Goal: Information Seeking & Learning: Learn about a topic

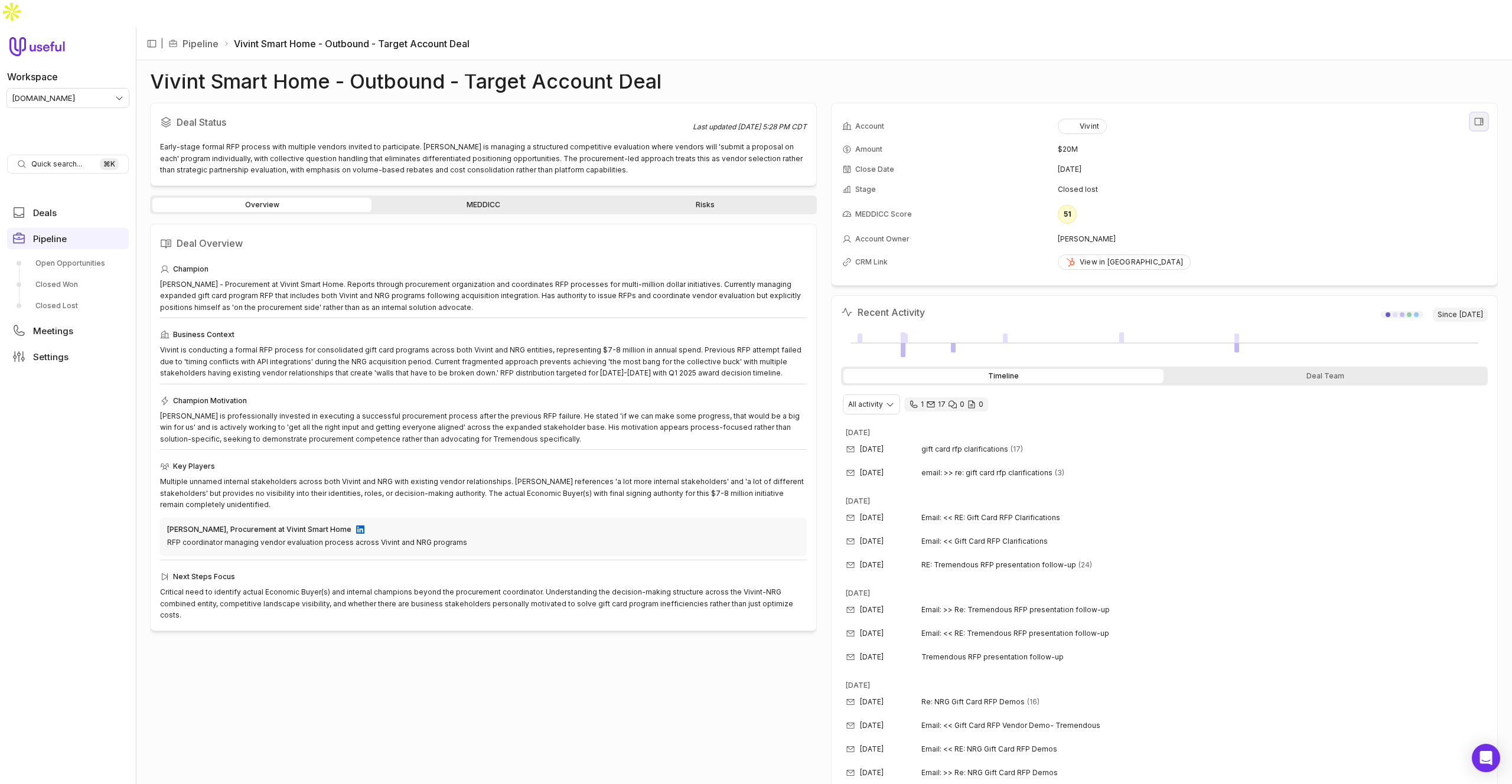
click at [1478, 116] on icon "View all fields" at bounding box center [1479, 122] width 11 height 11
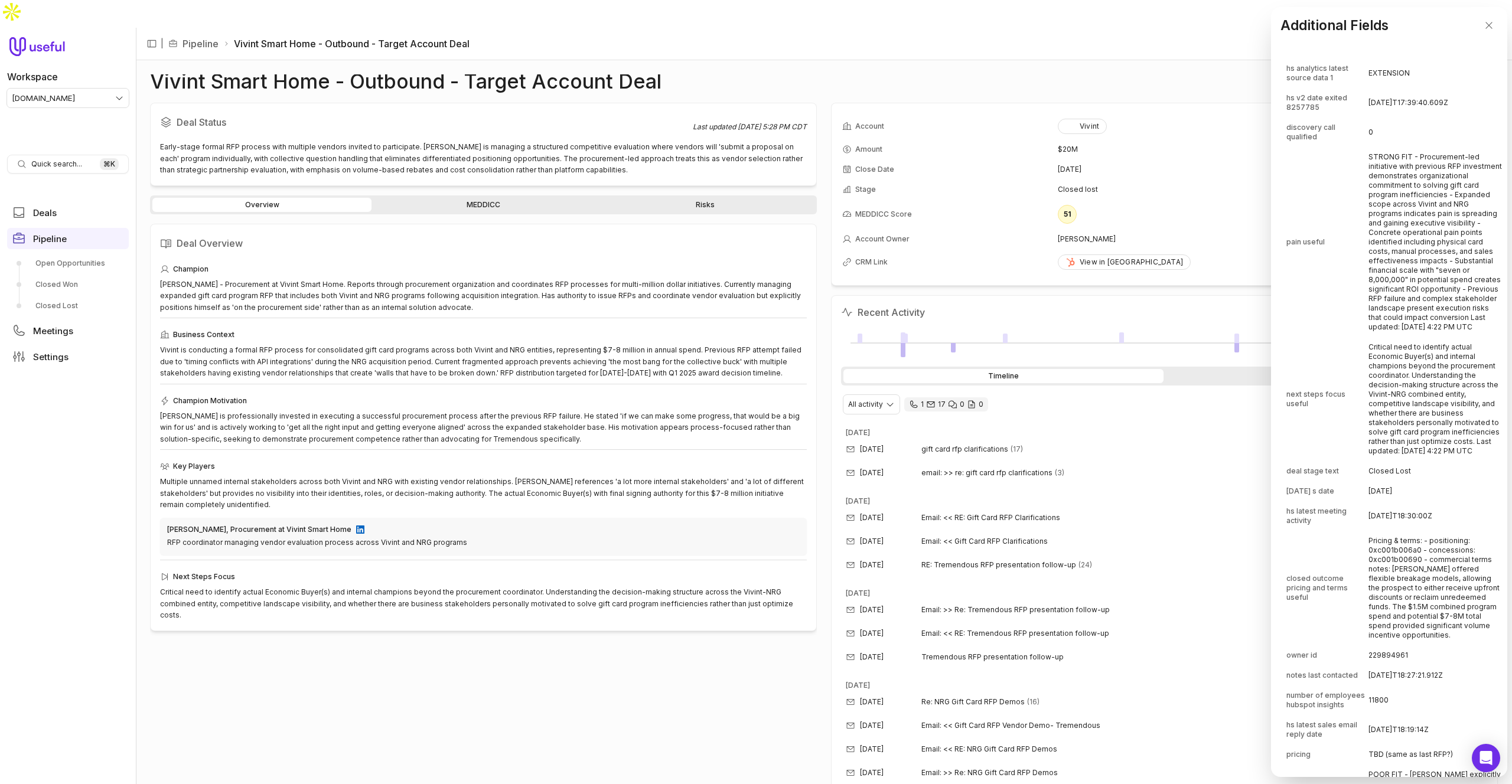
click at [1367, 261] on td "pain useful" at bounding box center [1327, 242] width 81 height 189
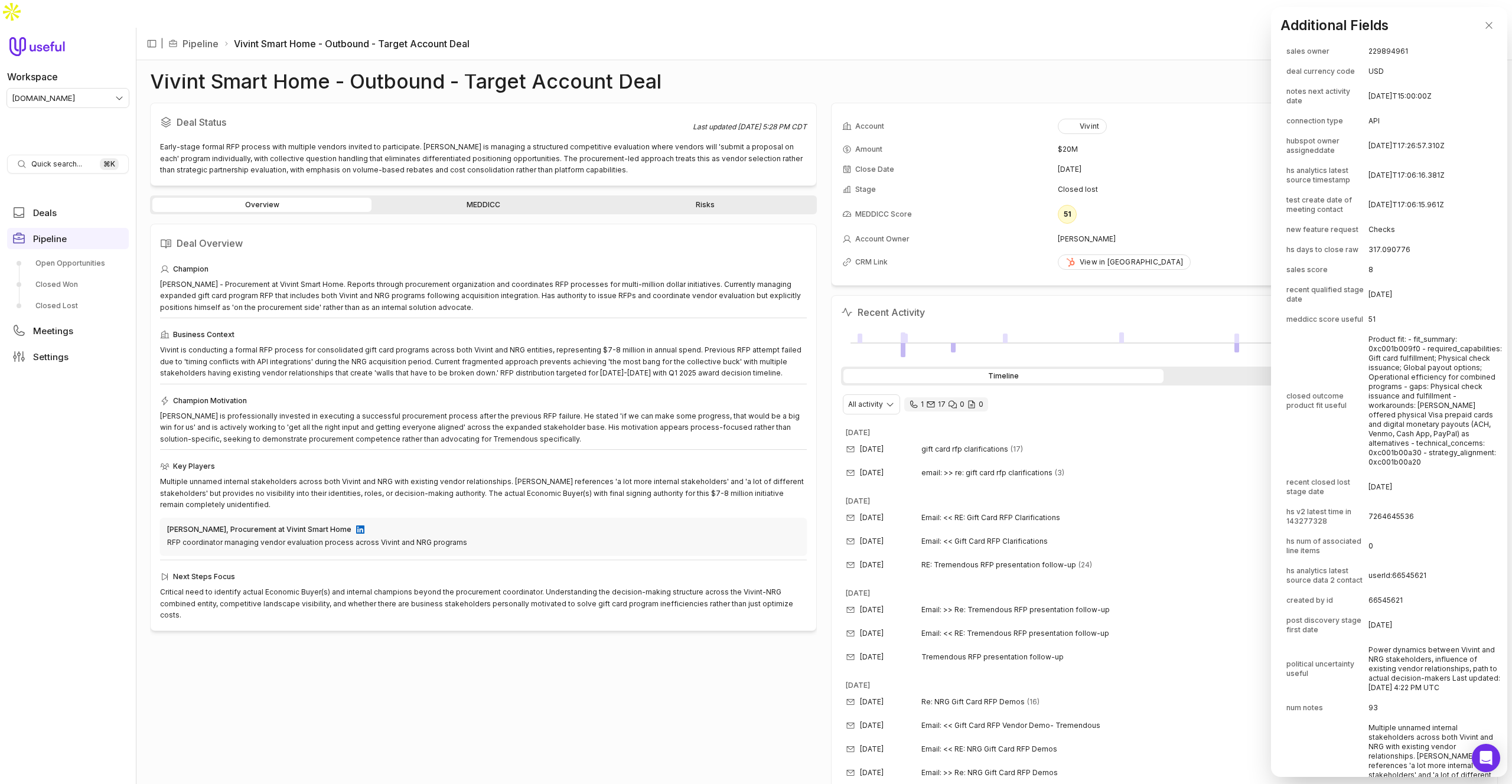
scroll to position [2435, 0]
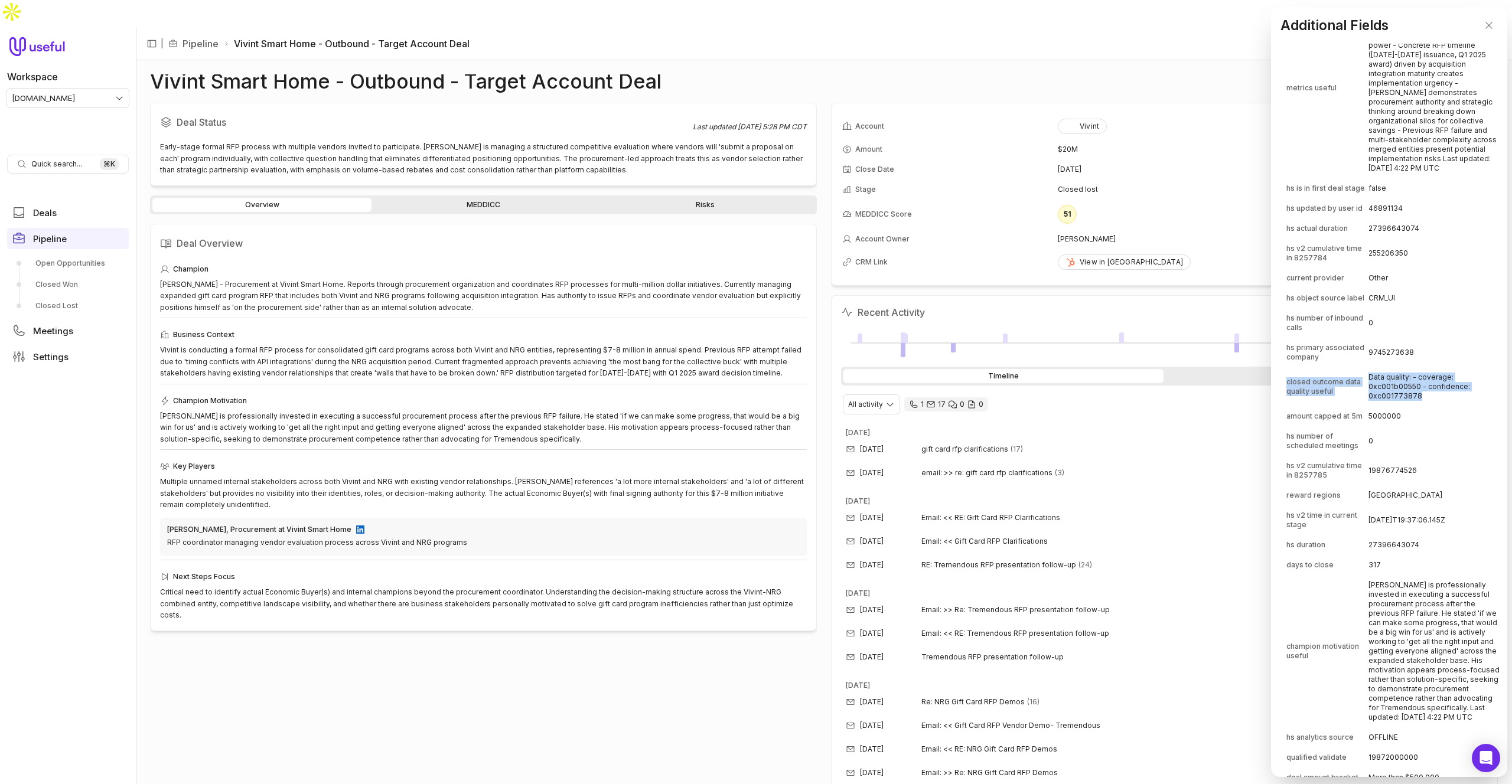
drag, startPoint x: 1427, startPoint y: 427, endPoint x: 1286, endPoint y: 410, distance: 142.0
click at [1286, 406] on tr "closed outcome data quality useful Data quality: - coverage: 0xc001b00550 - con…" at bounding box center [1394, 387] width 216 height 38
copy tr "closed outcome data quality useful Data quality: - coverage: 0xc001b00550 - con…"
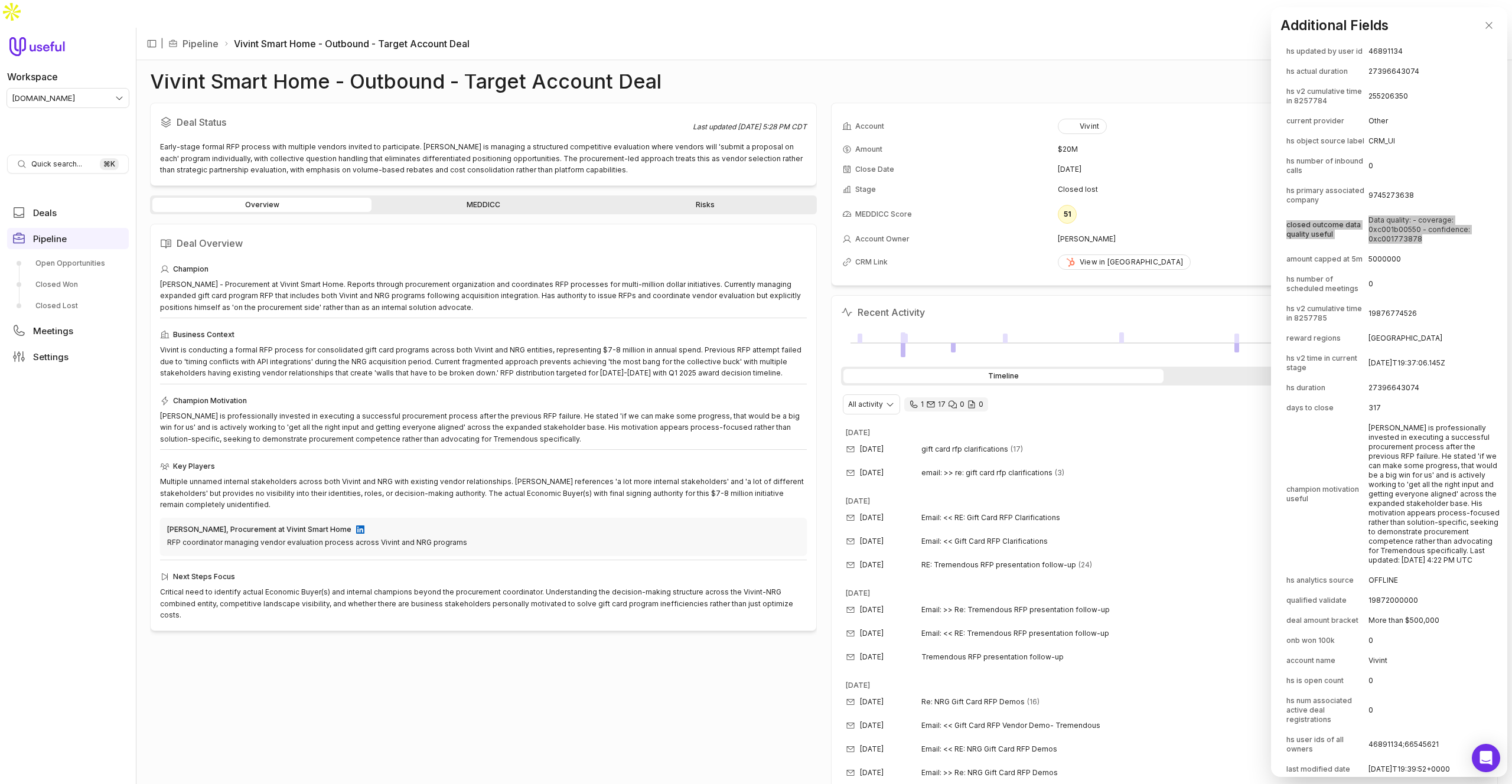
scroll to position [2599, 0]
click at [1414, 452] on td "[PERSON_NAME] is professionally invested in executing a successful procurement …" at bounding box center [1435, 487] width 134 height 152
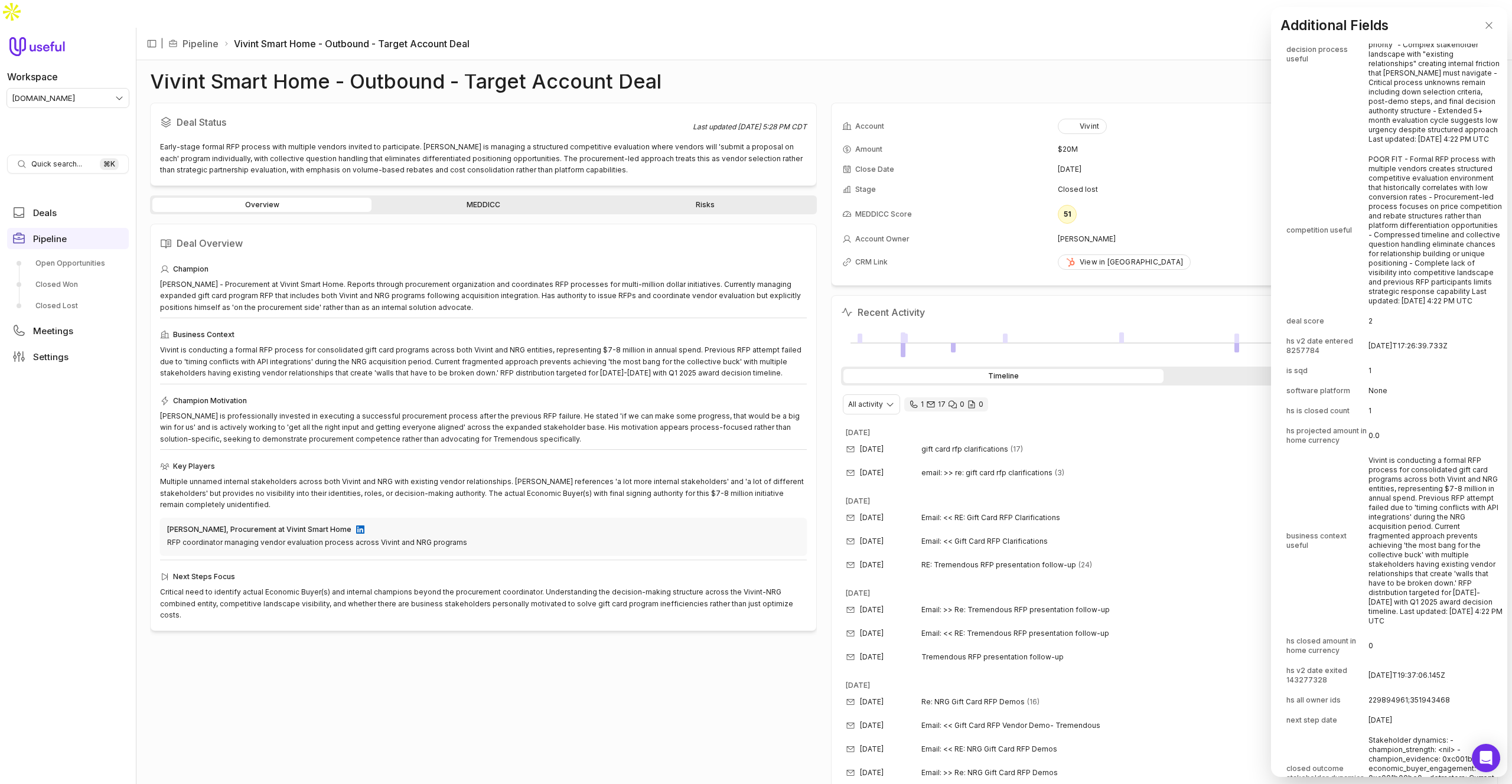
scroll to position [3433, 0]
click at [1414, 419] on td "1" at bounding box center [1435, 409] width 134 height 18
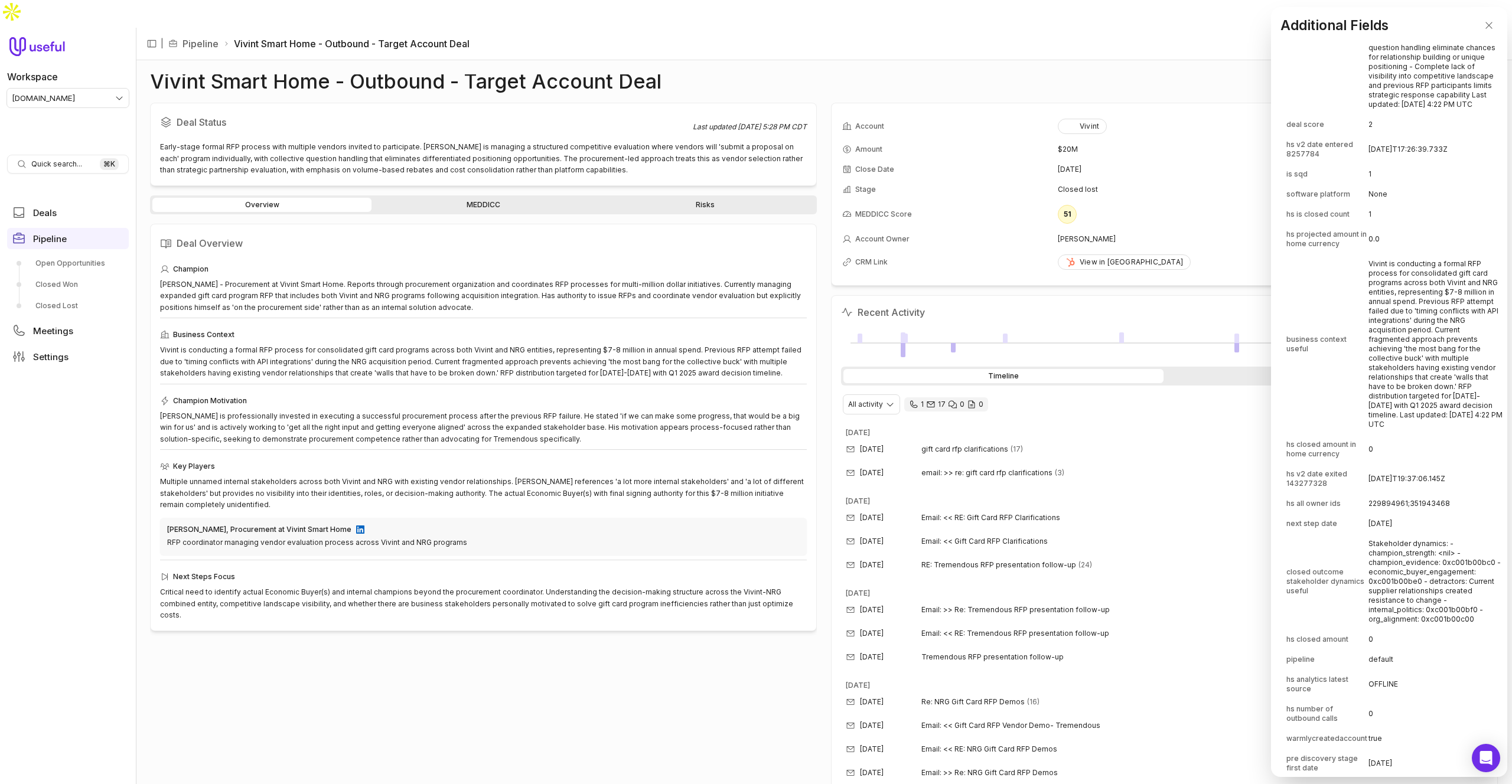
scroll to position [3633, 0]
click at [1424, 625] on td "Stakeholder dynamics: - champion_strength: <nil> - champion_evidence: 0xc001b00…" at bounding box center [1435, 577] width 134 height 94
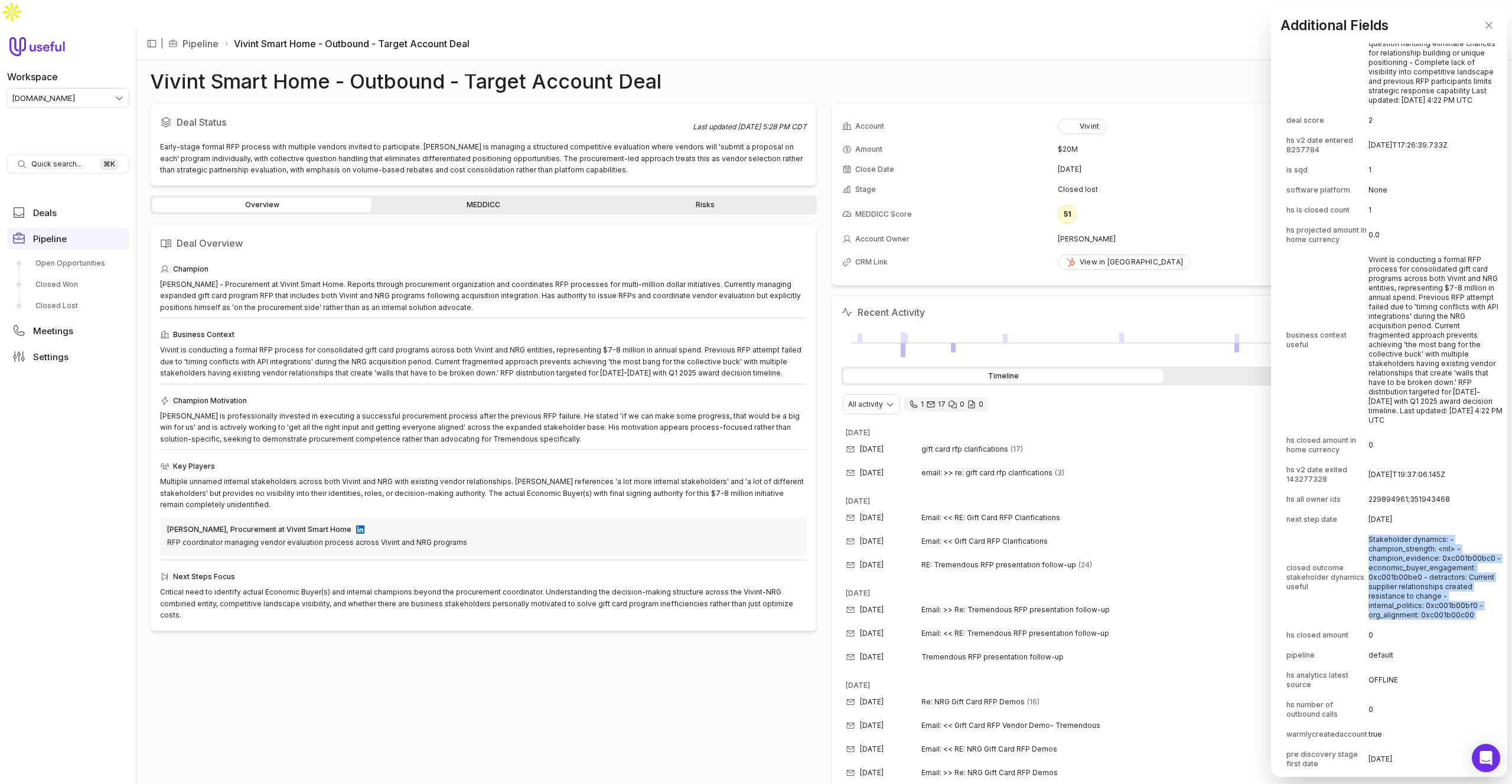
click at [1424, 625] on td "Stakeholder dynamics: - champion_strength: <nil> - champion_evidence: 0xc001b00…" at bounding box center [1435, 577] width 134 height 94
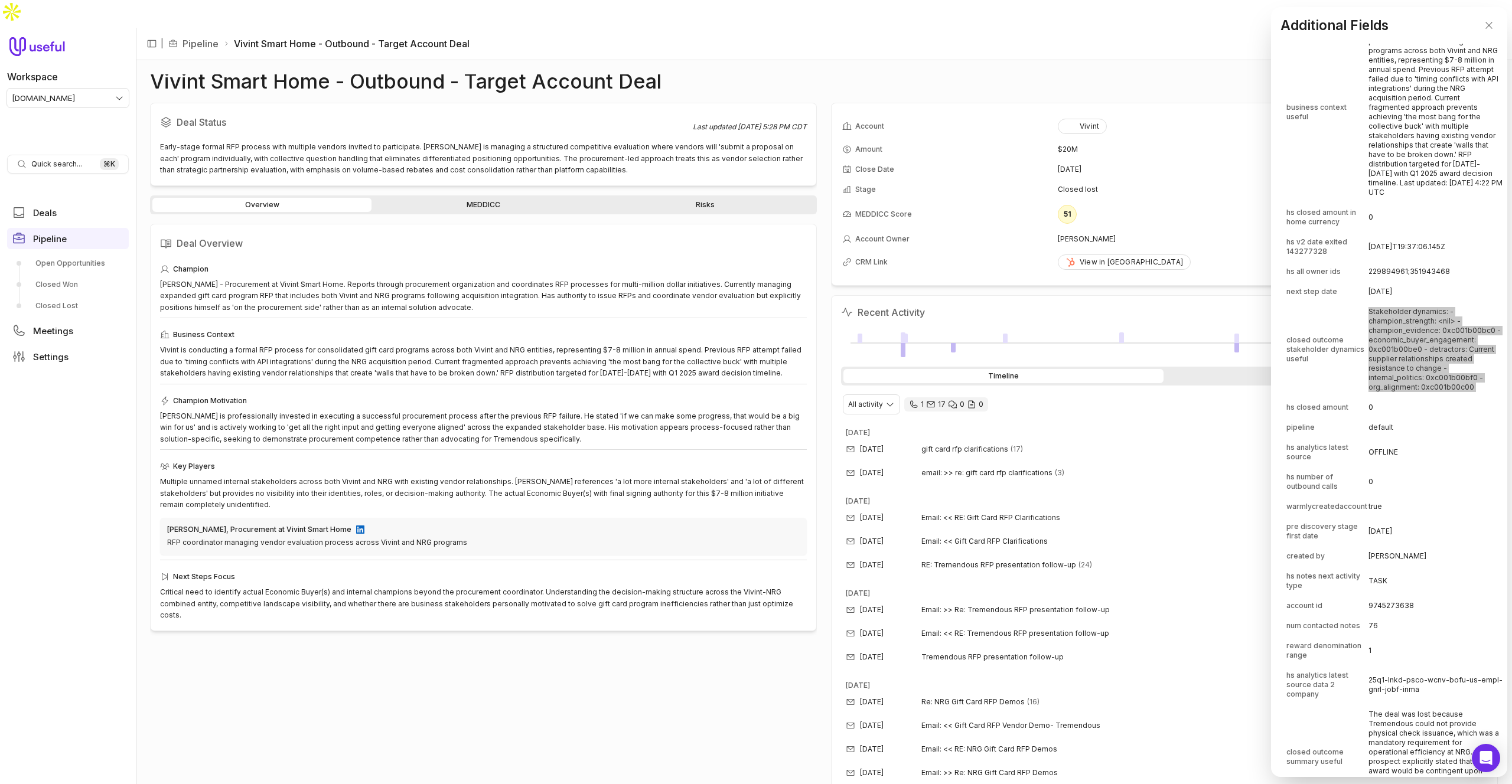
scroll to position [4443, 0]
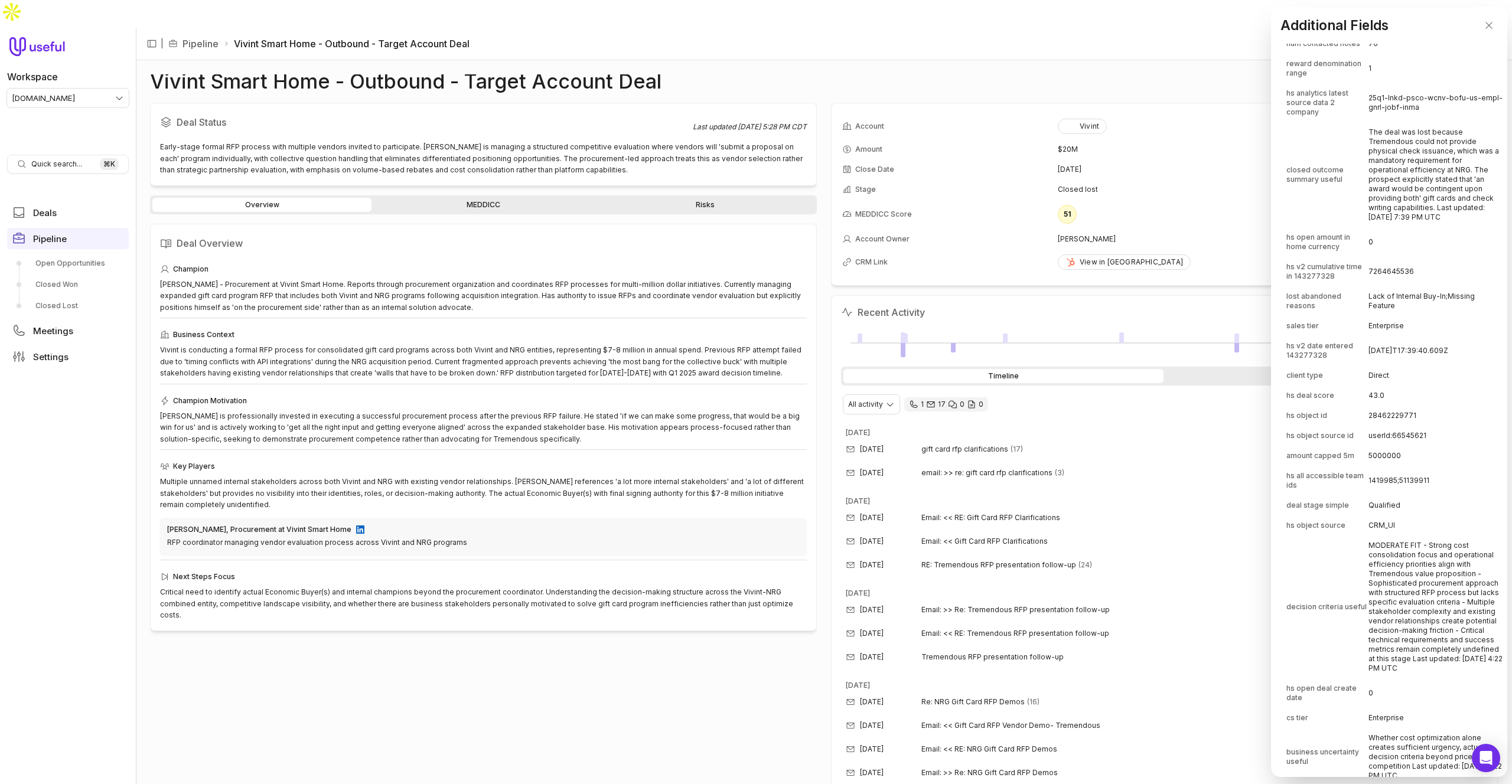
click at [1418, 218] on td "The deal was lost because Tremendous could not provide physical check issuance,…" at bounding box center [1435, 174] width 134 height 104
drag, startPoint x: 1418, startPoint y: 218, endPoint x: 1434, endPoint y: 336, distance: 119.1
click at [1418, 218] on td "The deal was lost because Tremendous could not provide physical check issuance,…" at bounding box center [1435, 174] width 134 height 104
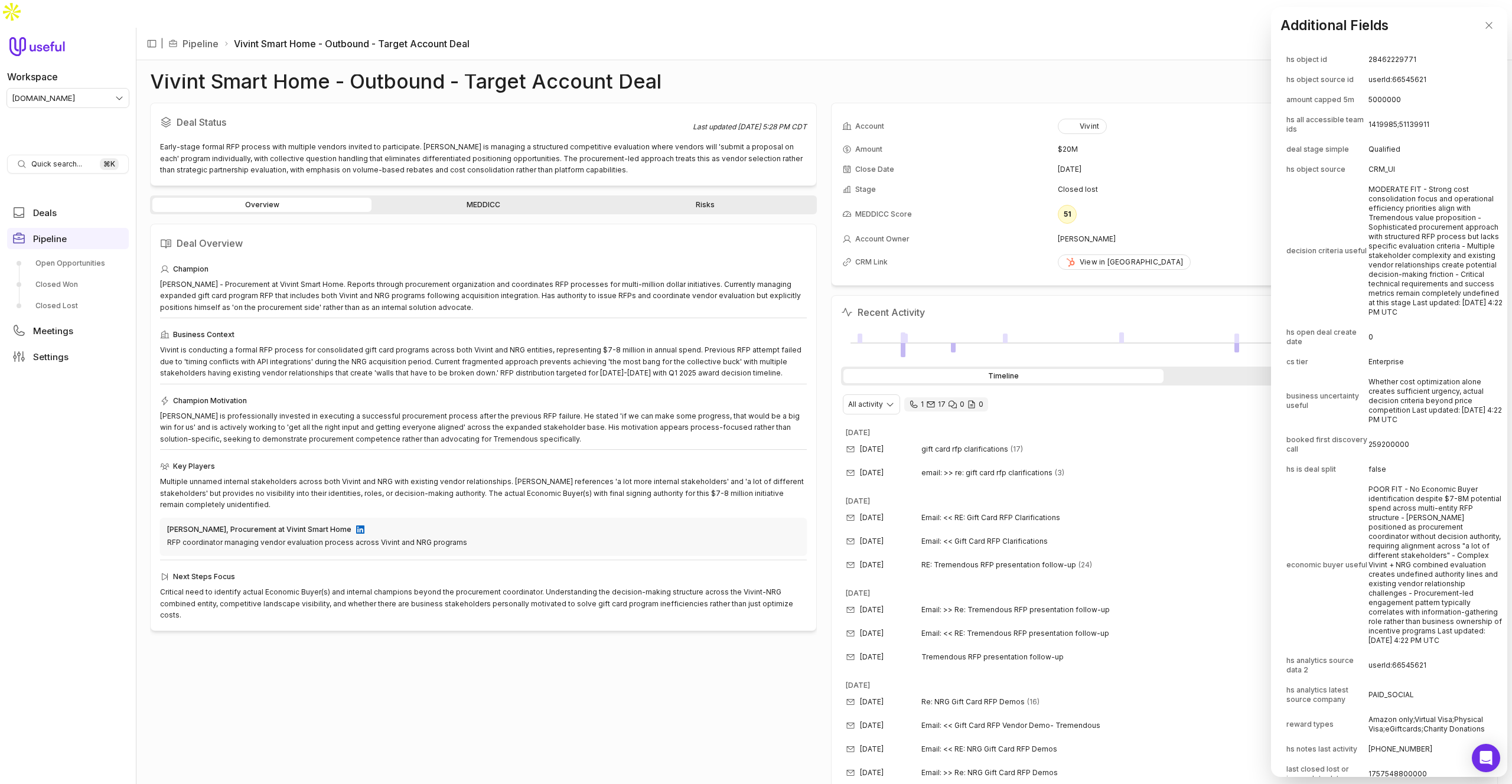
scroll to position [4929, 0]
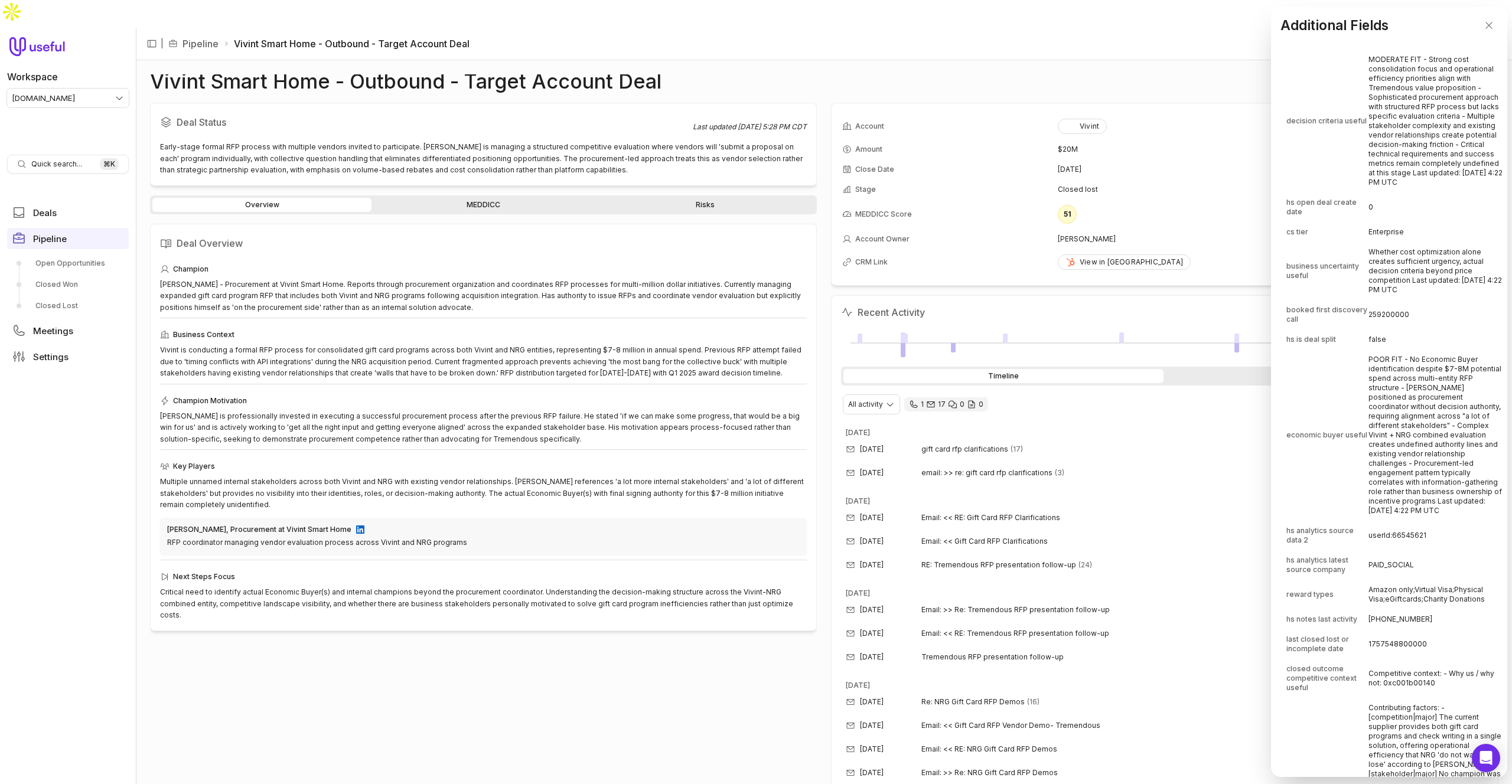
click at [1419, 512] on td "POOR FIT - No Economic Buyer identification despite $7-8M potential spend acros…" at bounding box center [1435, 435] width 134 height 170
